Goal: Information Seeking & Learning: Check status

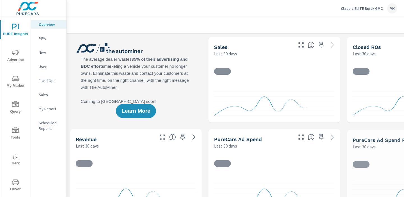
click at [12, 58] on span "Advertise" at bounding box center [15, 56] width 27 height 14
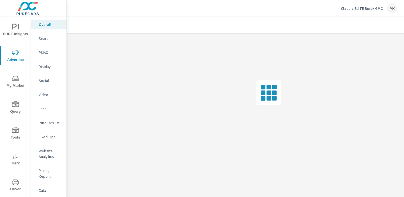
click at [48, 120] on p "PureCars TV" at bounding box center [50, 123] width 23 height 6
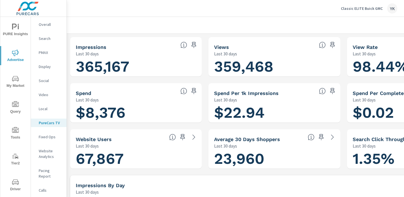
scroll to position [0, 78]
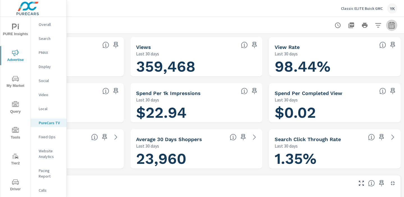
click at [391, 26] on icon "button" at bounding box center [392, 26] width 4 height 2
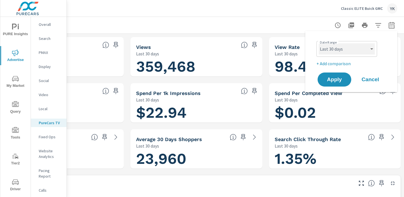
click at [354, 47] on select "Custom [DATE] Last week Last 7 days Last 14 days Last 30 days Last 45 days Last…" at bounding box center [347, 48] width 56 height 11
click at [319, 43] on select "Custom [DATE] Last week Last 7 days Last 14 days Last 30 days Last 45 days Last…" at bounding box center [347, 48] width 56 height 11
select select "Month to date"
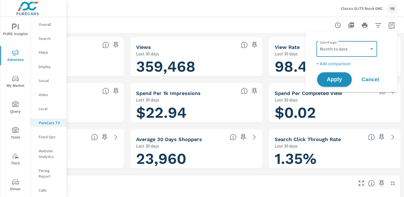
click at [336, 74] on button "Apply" at bounding box center [334, 79] width 35 height 15
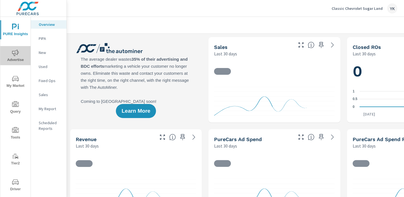
click at [15, 59] on span "Advertise" at bounding box center [15, 56] width 27 height 14
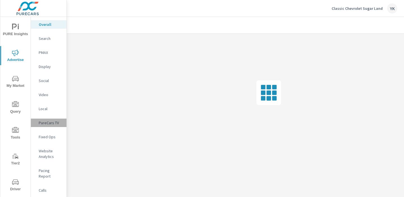
click at [49, 120] on p "PureCars TV" at bounding box center [50, 123] width 23 height 6
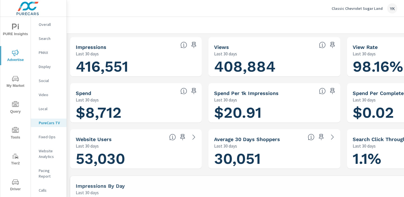
scroll to position [22, 0]
click at [358, 6] on p "Classic Chevrolet Sugar Land" at bounding box center [357, 8] width 51 height 5
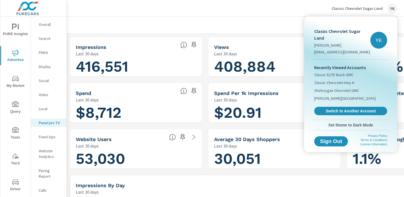
click at [293, 19] on div at bounding box center [202, 98] width 404 height 197
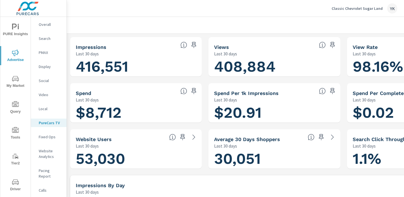
scroll to position [0, 78]
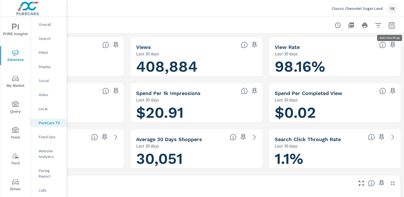
click at [392, 26] on icon "button" at bounding box center [391, 25] width 7 height 7
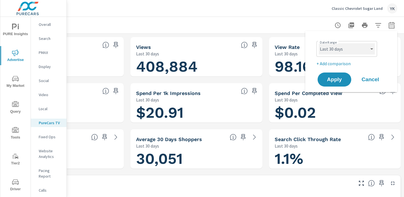
click at [366, 51] on select "Custom [DATE] Last week Last 7 days Last 14 days Last 30 days Last 45 days Last…" at bounding box center [347, 48] width 56 height 11
click at [319, 43] on select "Custom [DATE] Last week Last 7 days Last 14 days Last 30 days Last 45 days Last…" at bounding box center [347, 48] width 56 height 11
select select "Month to date"
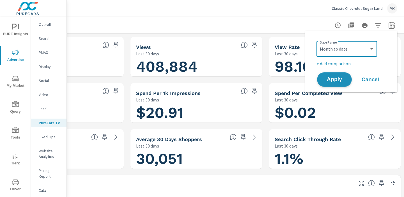
click at [336, 79] on span "Apply" at bounding box center [334, 79] width 23 height 5
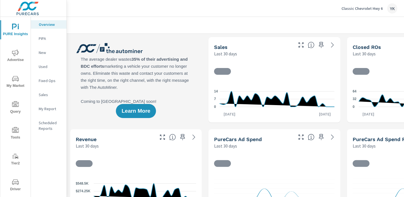
click at [13, 61] on span "Advertise" at bounding box center [15, 56] width 27 height 14
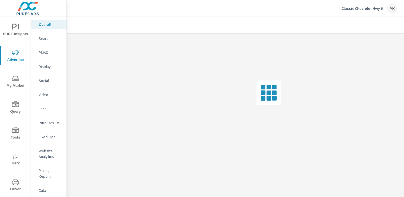
click at [46, 117] on nav "Overall Search PMAX Display Social Video Local PureCars TV Fixed Ops Website An…" at bounding box center [49, 116] width 36 height 199
click at [46, 120] on p "PureCars TV" at bounding box center [50, 123] width 23 height 6
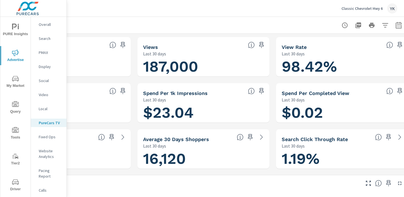
scroll to position [0, 78]
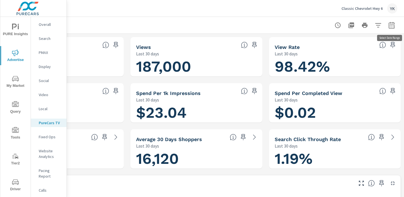
click at [386, 26] on button "button" at bounding box center [391, 25] width 11 height 11
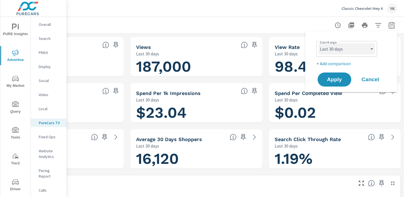
click at [325, 48] on select "Custom [DATE] Last week Last 7 days Last 14 days Last 30 days Last 45 days Last…" at bounding box center [347, 48] width 56 height 11
click at [319, 43] on select "Custom [DATE] Last week Last 7 days Last 14 days Last 30 days Last 45 days Last…" at bounding box center [347, 48] width 56 height 11
select select "Month to date"
click at [333, 79] on span "Apply" at bounding box center [334, 79] width 23 height 5
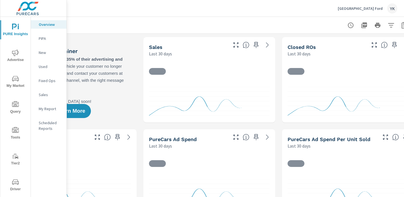
scroll to position [0, 78]
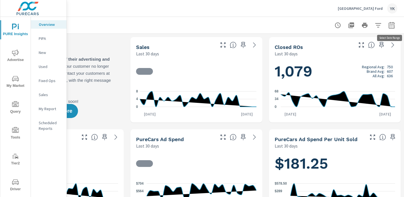
click at [390, 25] on icon "button" at bounding box center [391, 25] width 7 height 7
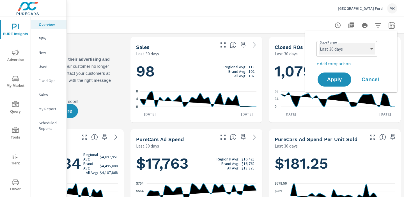
click at [351, 49] on select "Custom [DATE] Last week Last 7 days Last 14 days Last 30 days Last 45 days Last…" at bounding box center [347, 48] width 56 height 11
click at [319, 43] on select "Custom [DATE] Last week Last 7 days Last 14 days Last 30 days Last 45 days Last…" at bounding box center [347, 48] width 56 height 11
select select "Month to date"
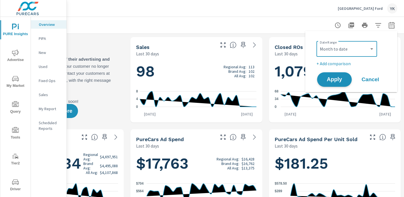
click at [333, 81] on span "Apply" at bounding box center [334, 79] width 23 height 5
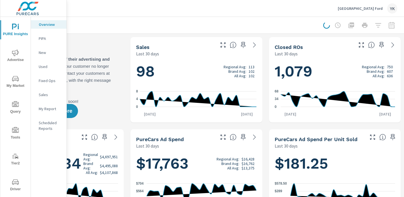
scroll to position [0, 0]
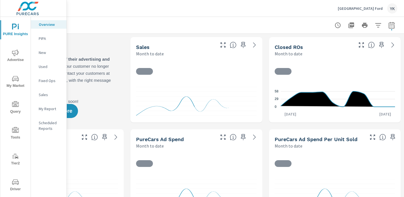
scroll to position [0, 0]
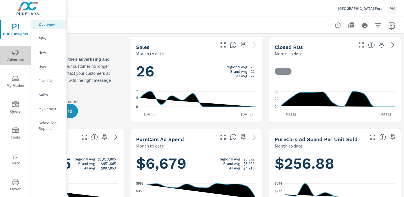
click at [12, 55] on icon "nav menu" at bounding box center [15, 52] width 7 height 7
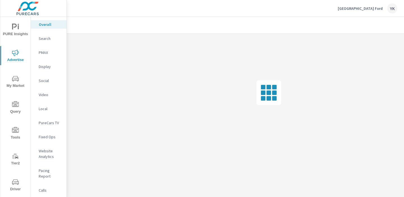
click at [47, 119] on div "PureCars TV" at bounding box center [49, 122] width 36 height 8
